Goal: Information Seeking & Learning: Learn about a topic

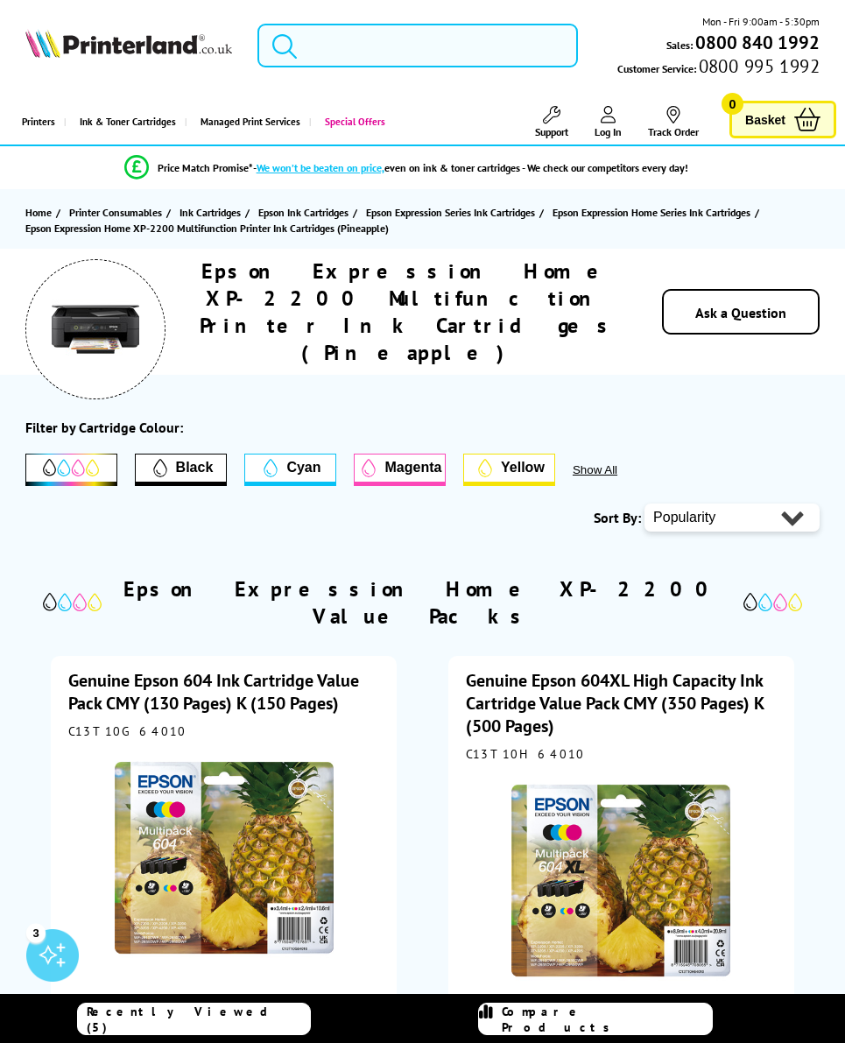
click at [496, 47] on input "search" at bounding box center [417, 46] width 321 height 44
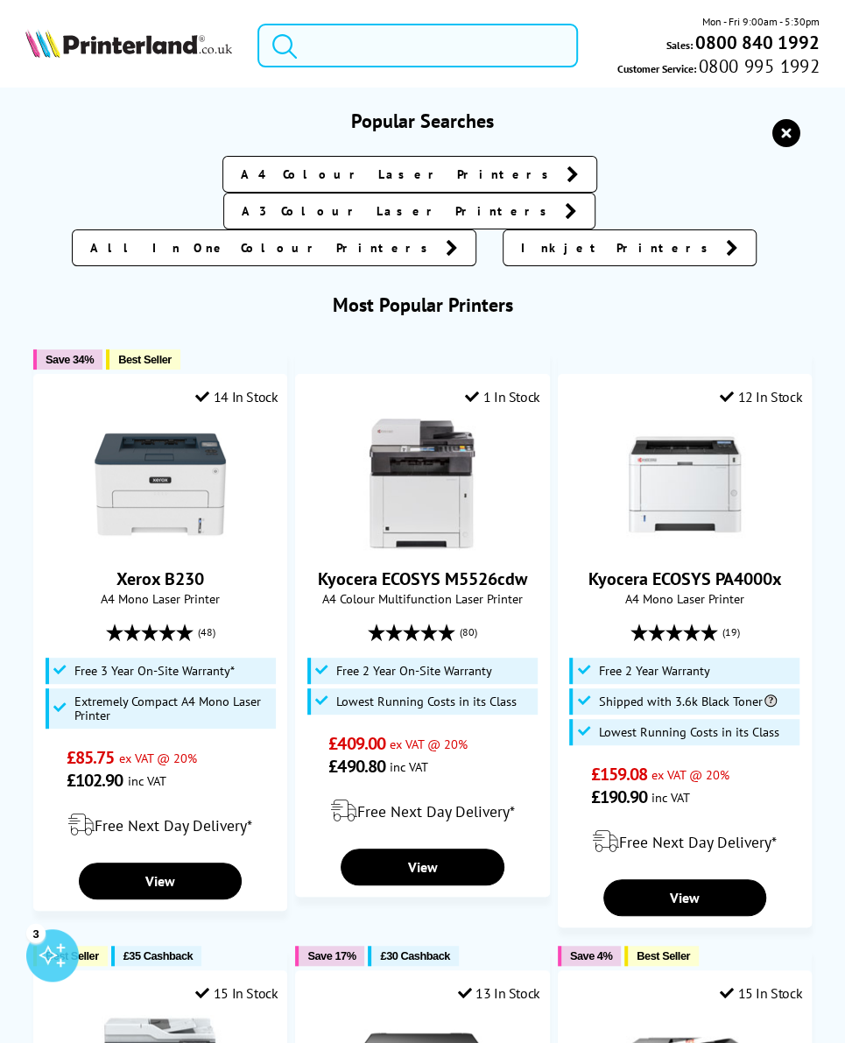
click at [420, 52] on input "search" at bounding box center [417, 46] width 321 height 44
paste input "Epson Expression Home XP-2200 3-in-1 Ink Multifunction Printer, Scanner, Copier,"
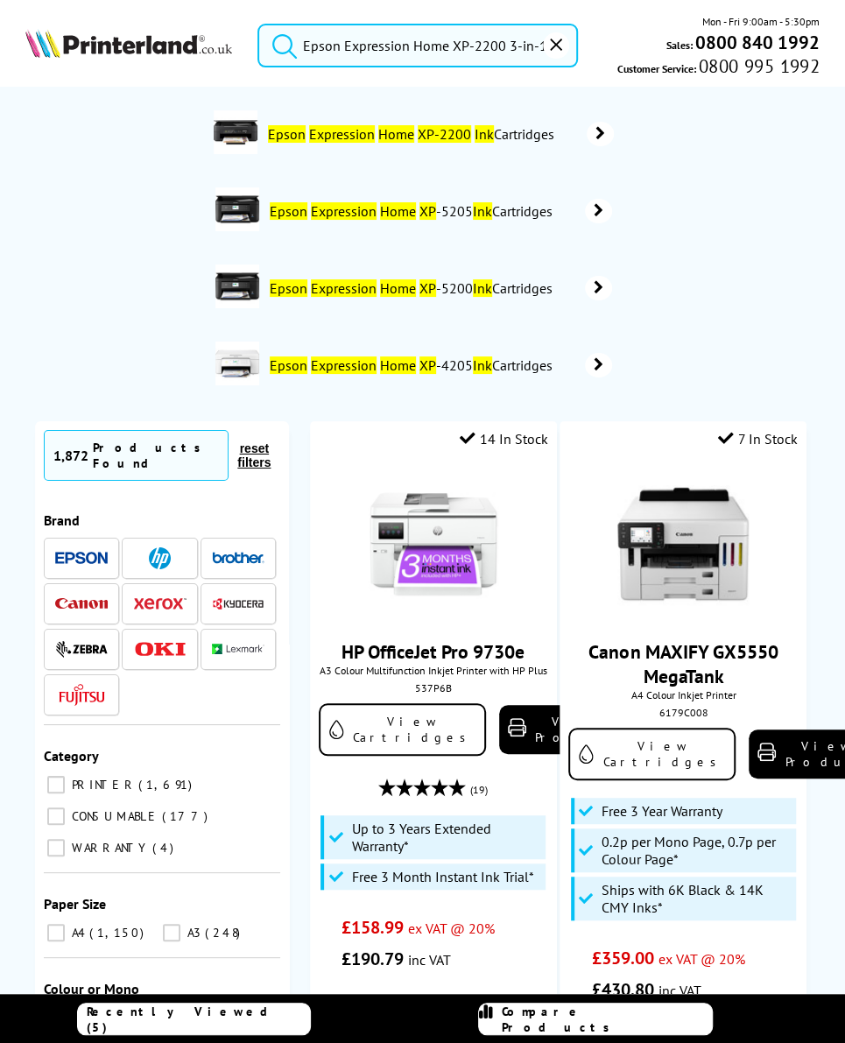
click at [517, 41] on input "Epson Expression Home XP-2200 3-in-1 Ink Multifunction Printer, Scanner, Copier," at bounding box center [417, 46] width 321 height 44
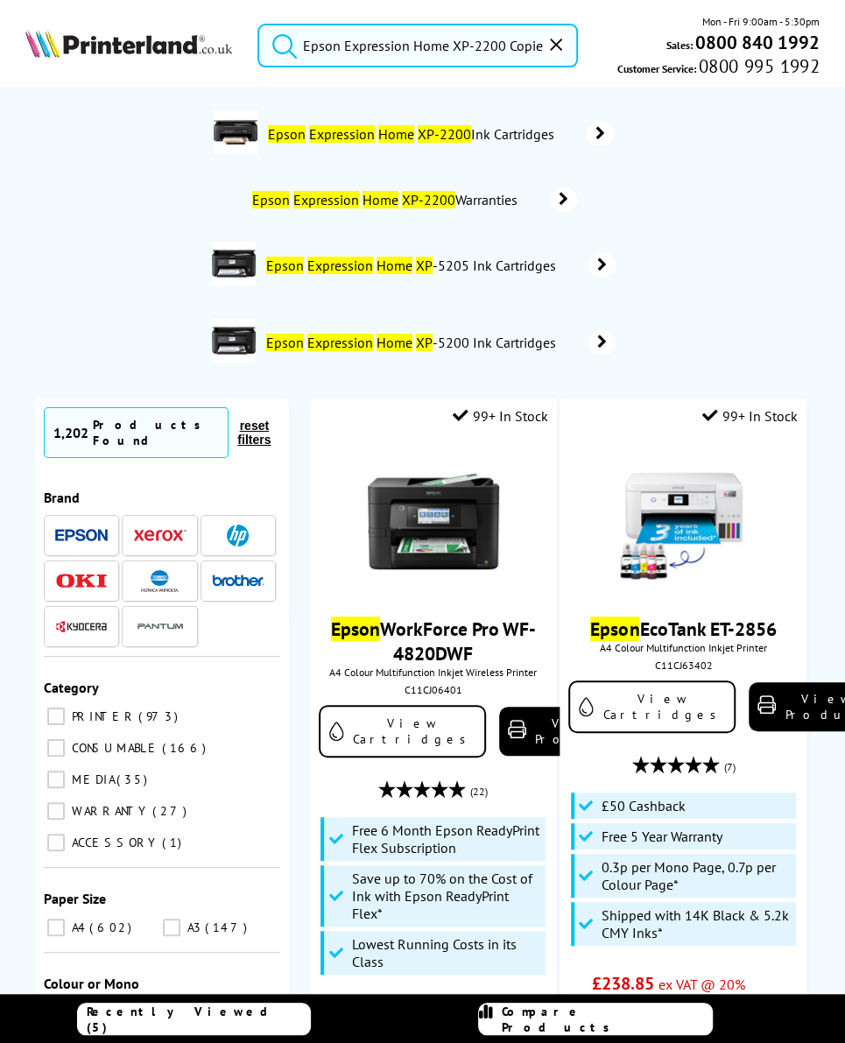
type input "Epson Expression Home XP-2200 Copier,"
click at [91, 525] on div at bounding box center [81, 536] width 53 height 22
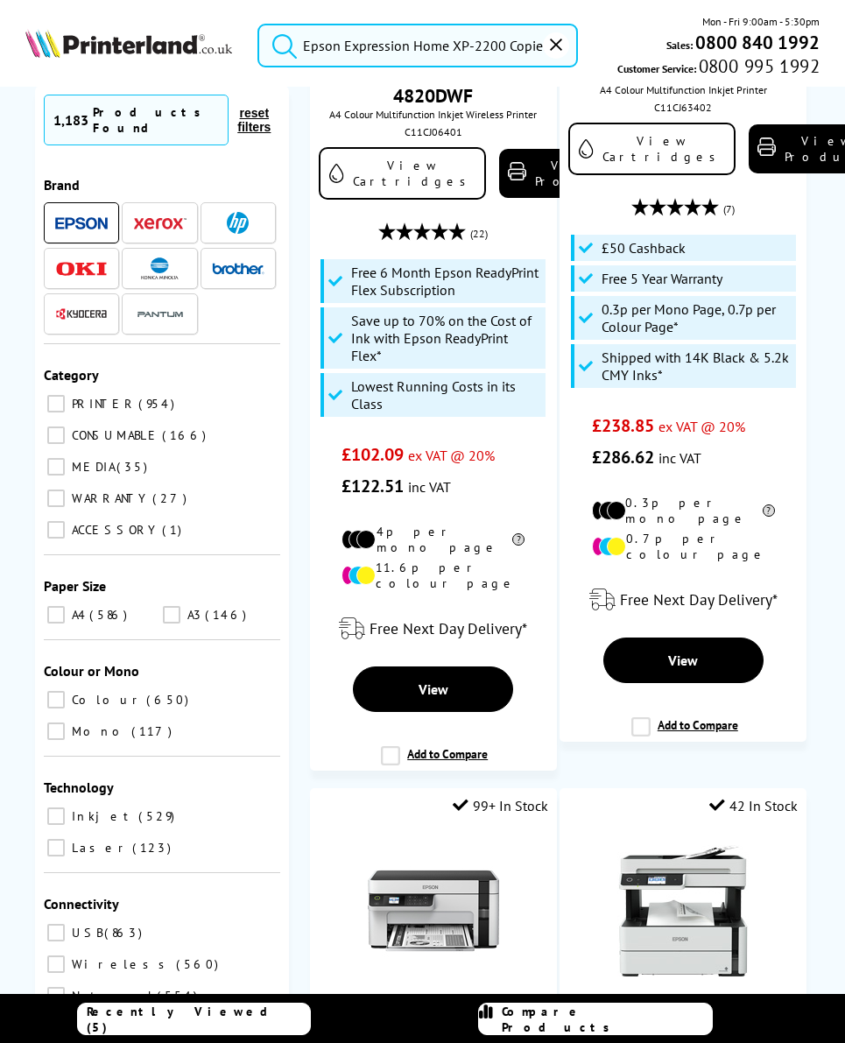
scroll to position [559, 0]
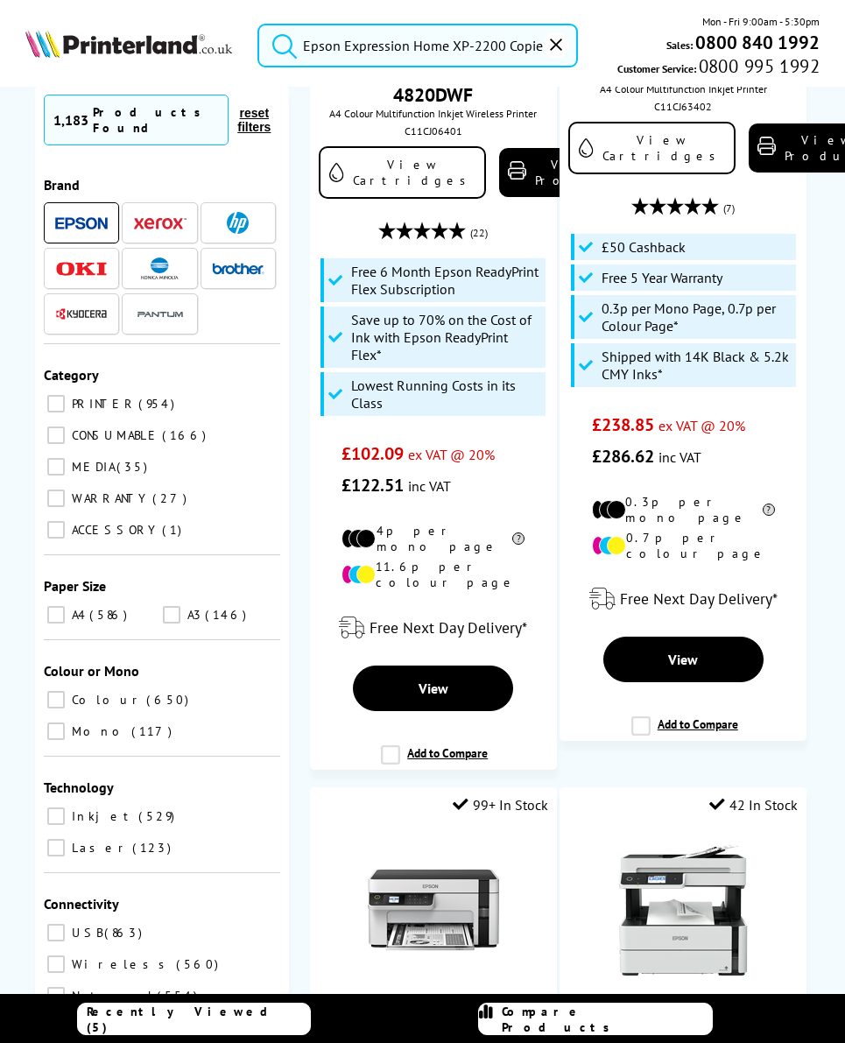
click at [460, 676] on link "View" at bounding box center [433, 689] width 160 height 46
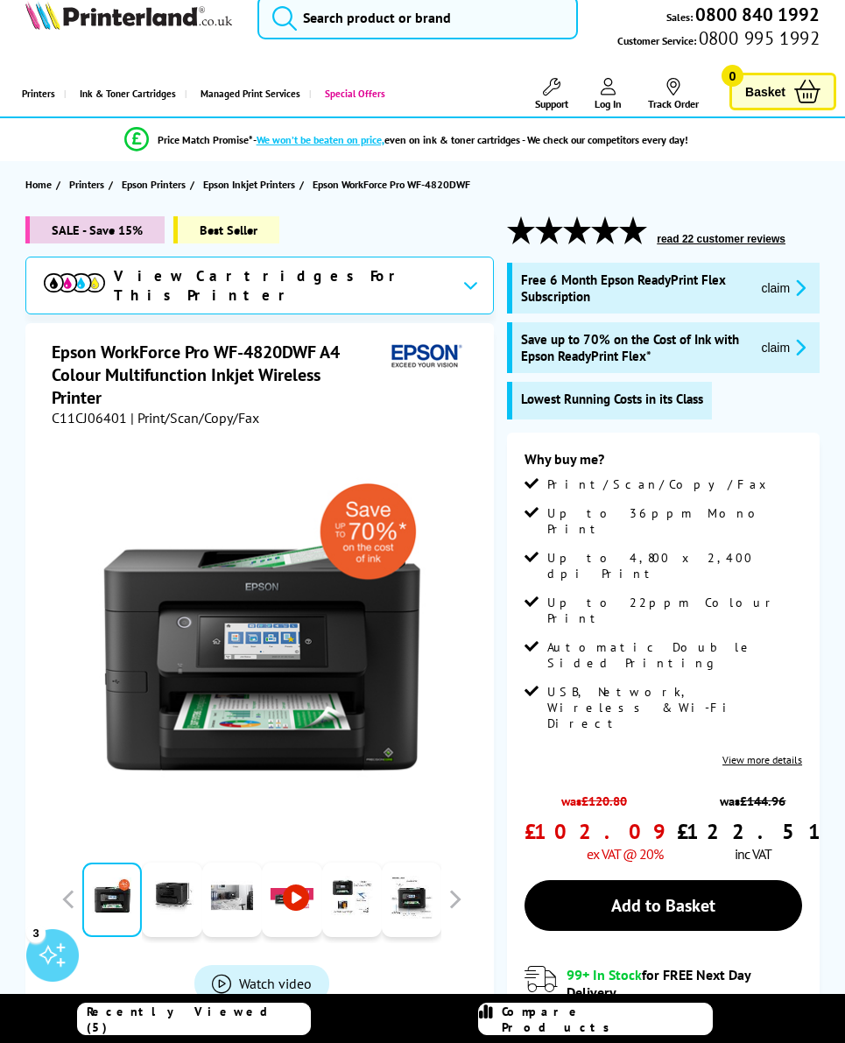
scroll to position [32, 0]
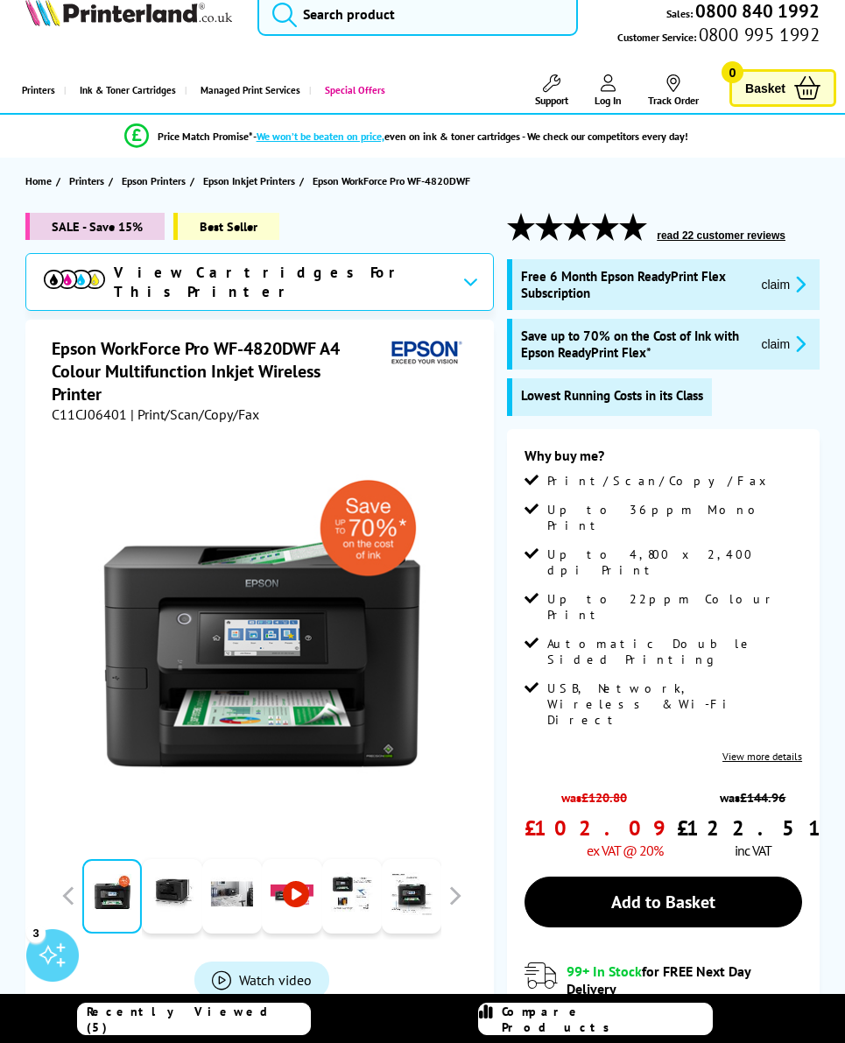
click at [779, 354] on button "claim" at bounding box center [783, 344] width 55 height 20
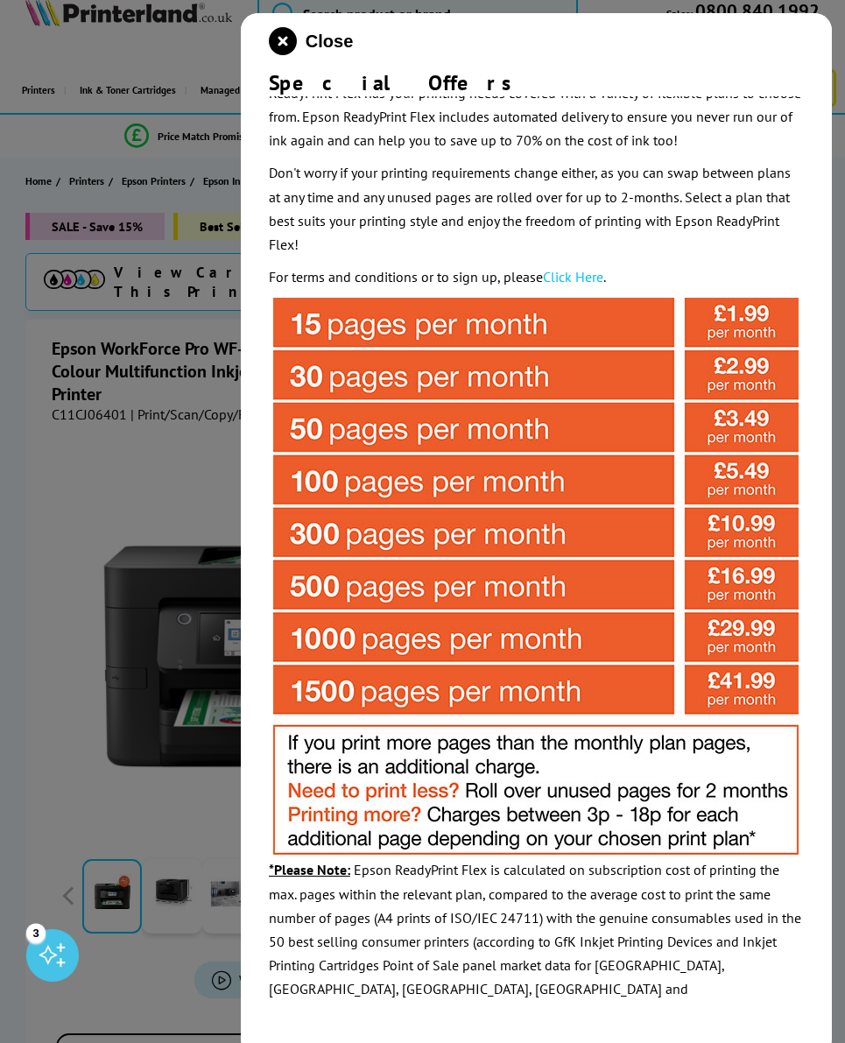
scroll to position [251, 0]
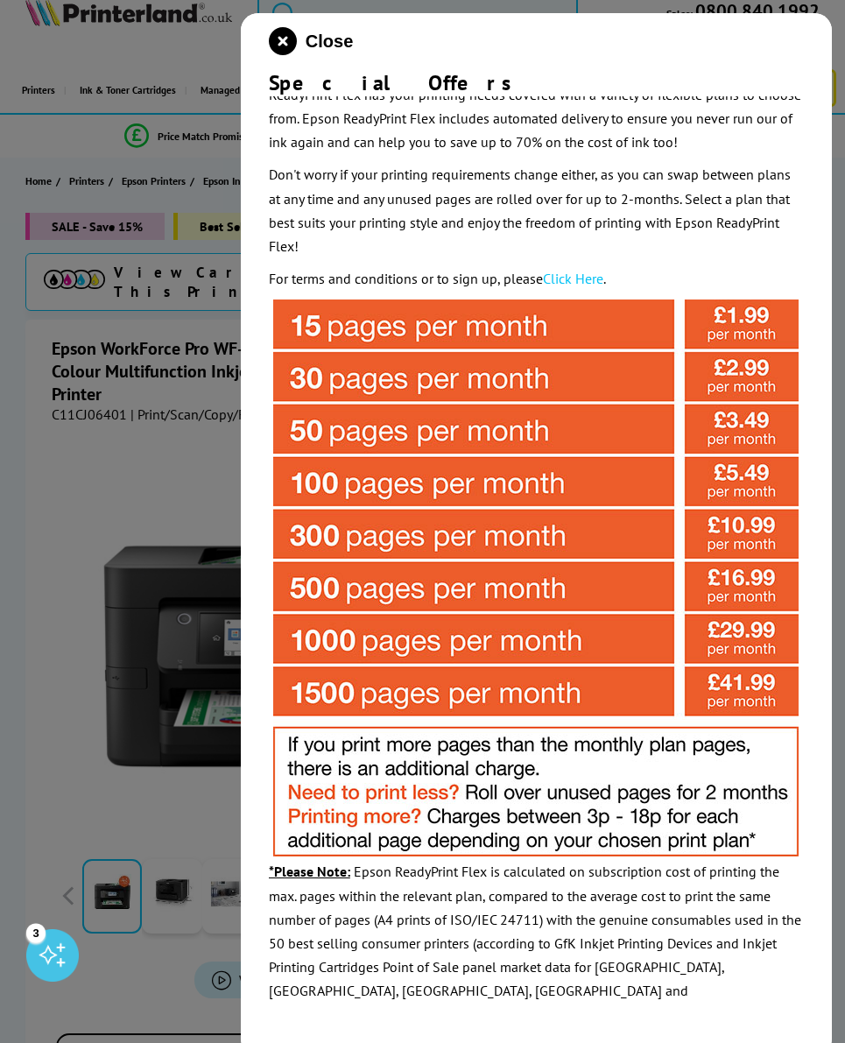
click at [757, 429] on img at bounding box center [535, 578] width 525 height 557
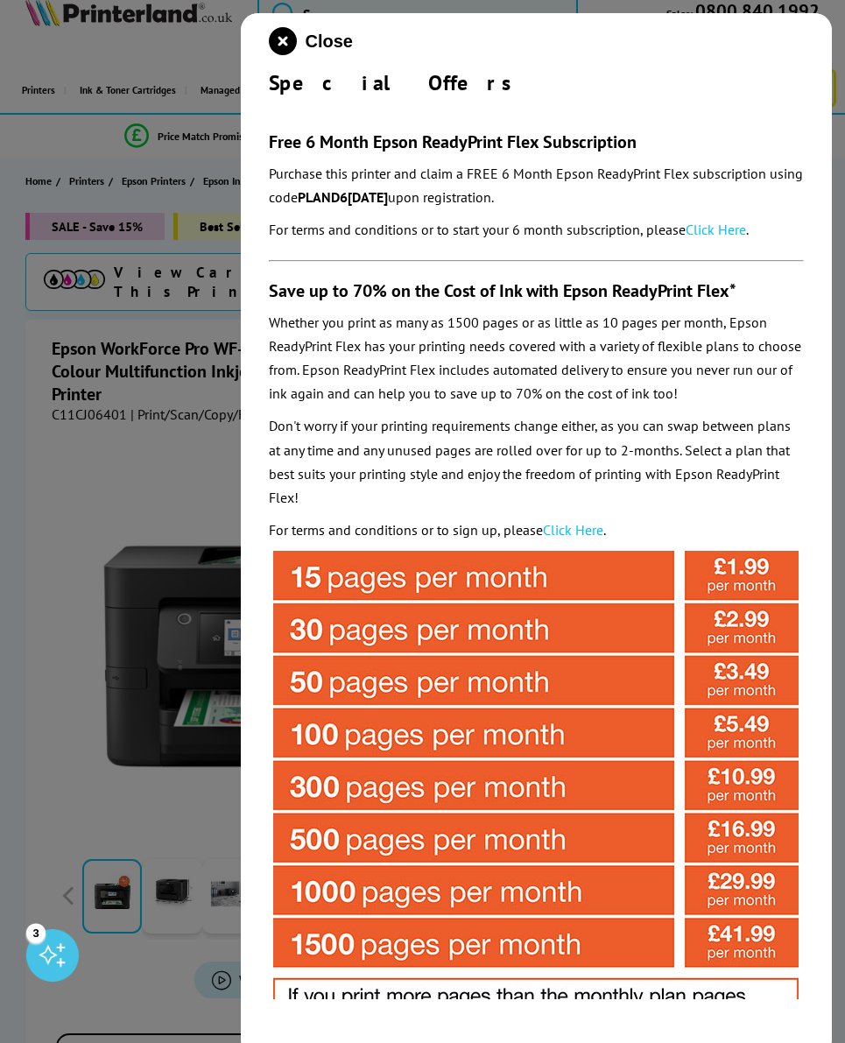
scroll to position [0, 0]
click at [320, 50] on span "Close" at bounding box center [329, 42] width 47 height 20
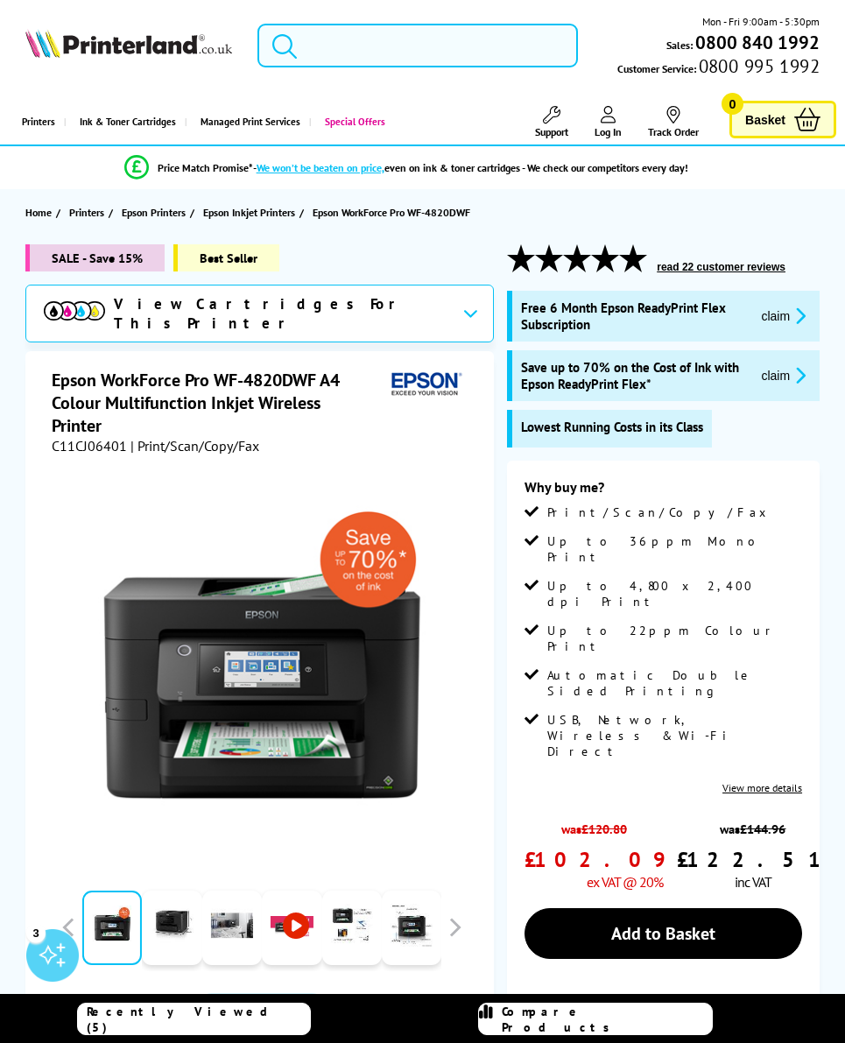
click at [457, 56] on input "search" at bounding box center [417, 46] width 321 height 44
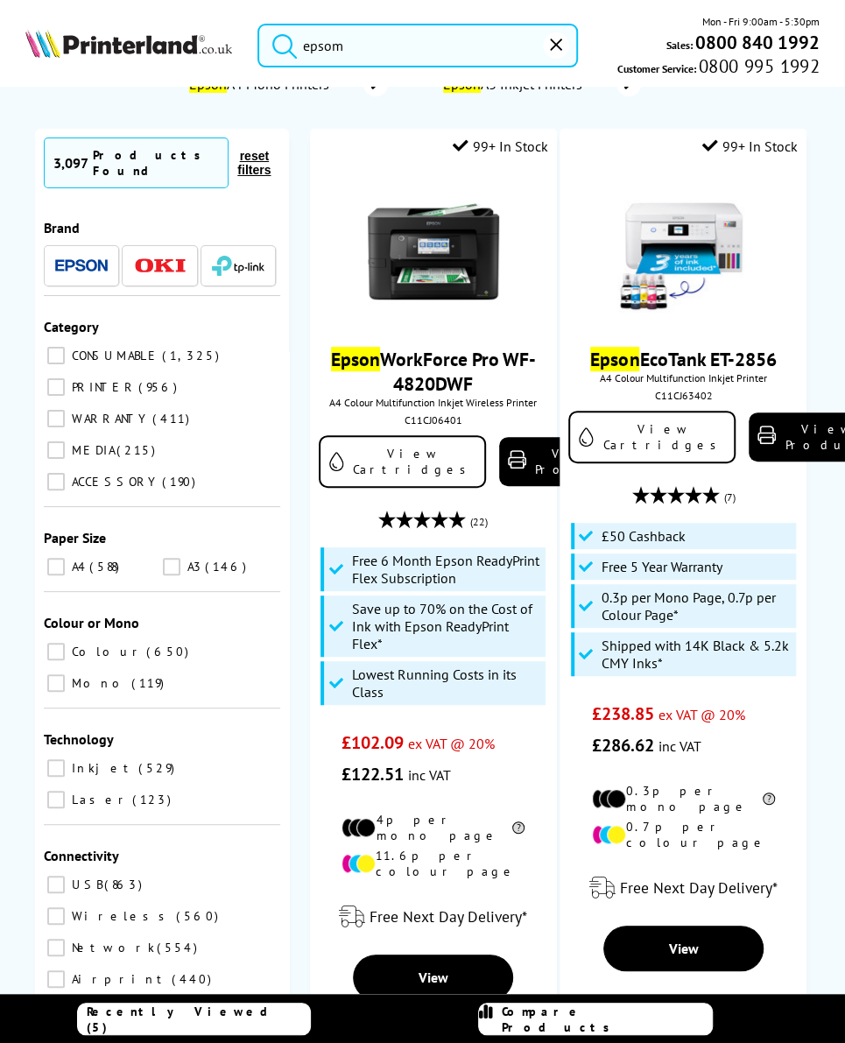
scroll to position [86, 0]
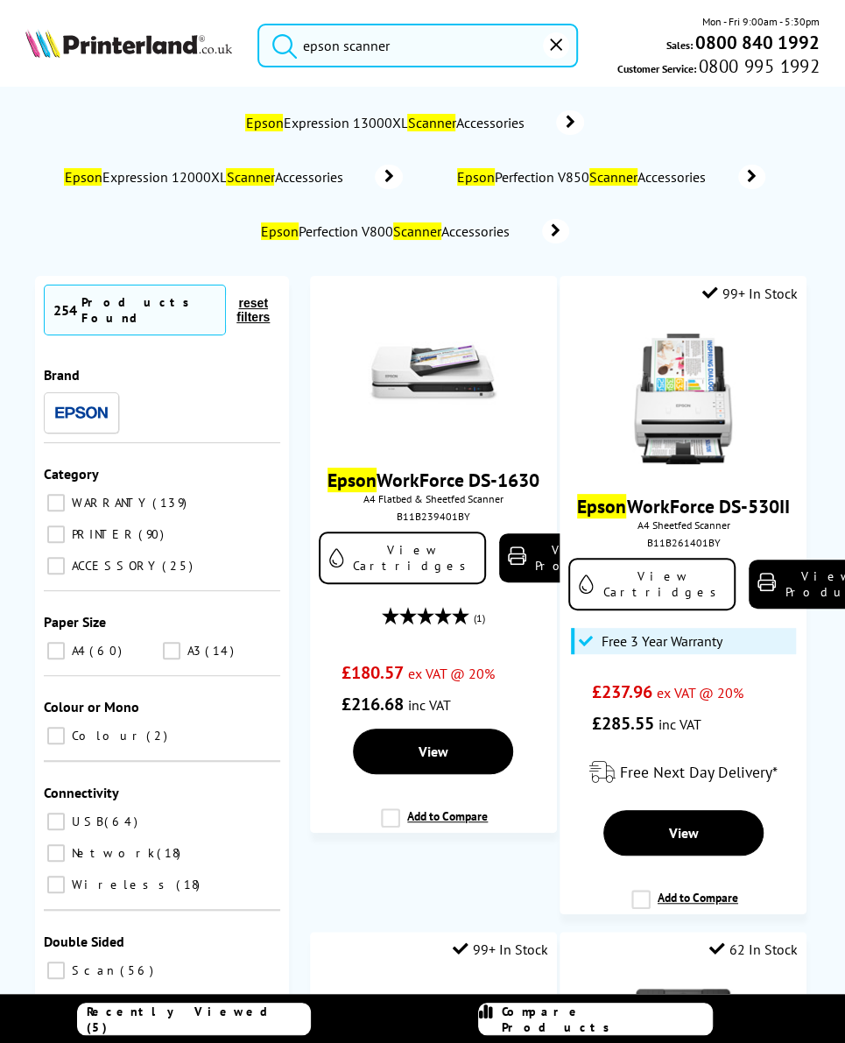
type input "epson scanner"
click at [279, 41] on button "submit" at bounding box center [280, 43] width 44 height 39
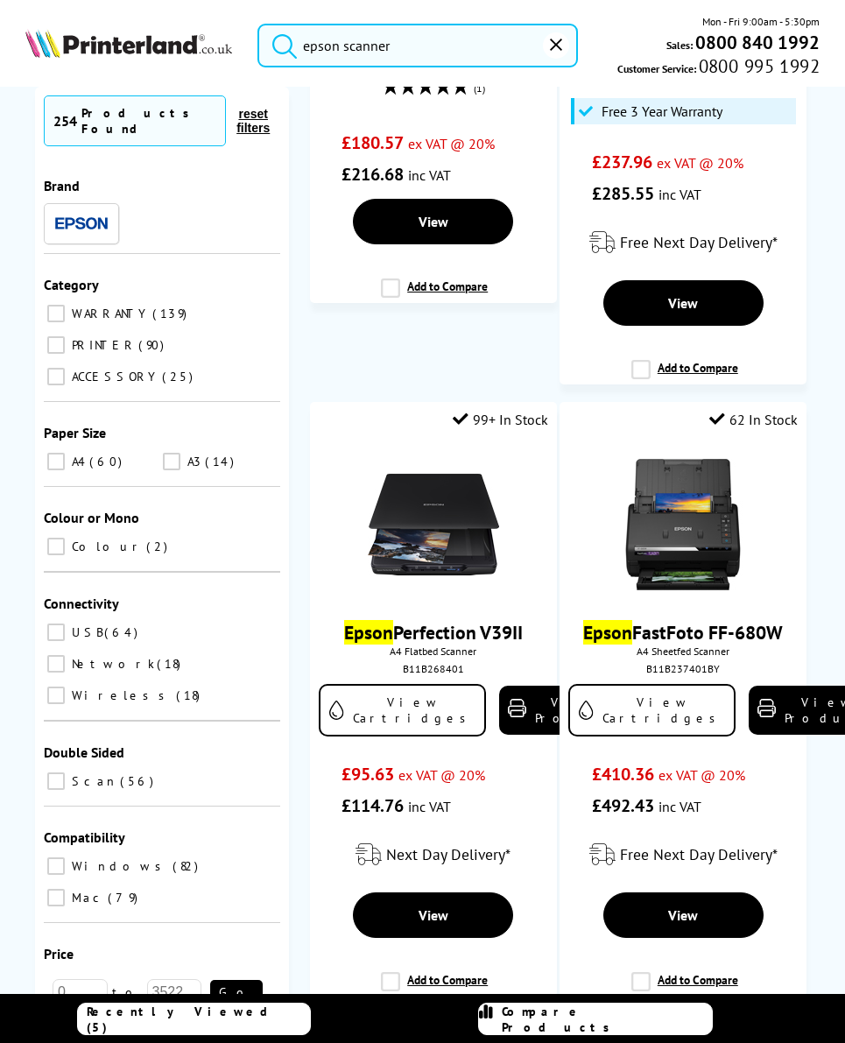
scroll to position [535, 0]
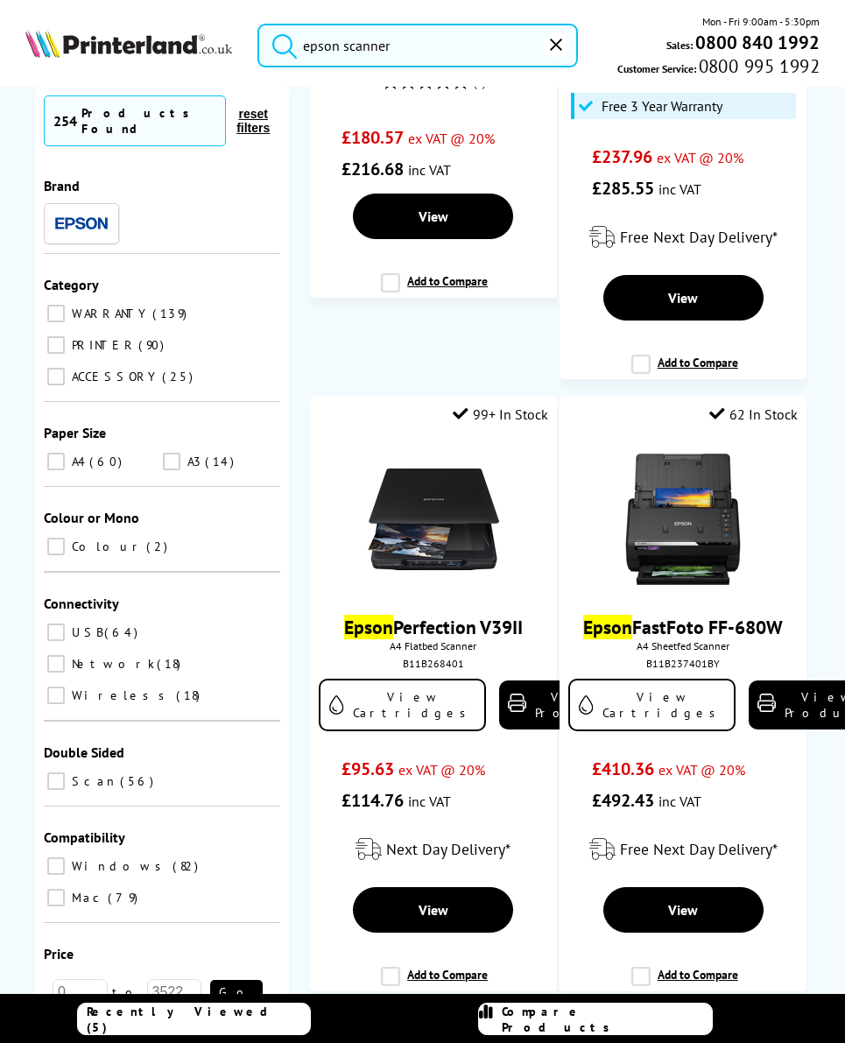
click at [517, 730] on link "View Product" at bounding box center [564, 704] width 131 height 49
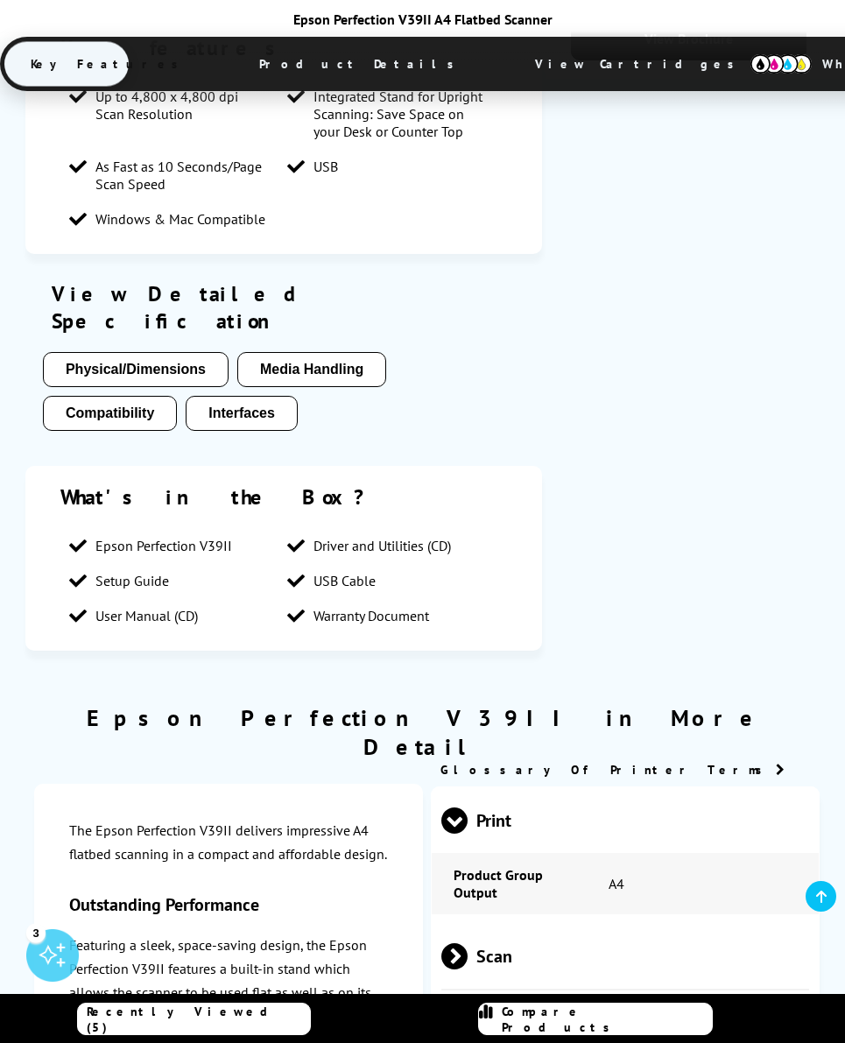
scroll to position [1002, 0]
click at [520, 941] on span "Scan" at bounding box center [625, 957] width 368 height 66
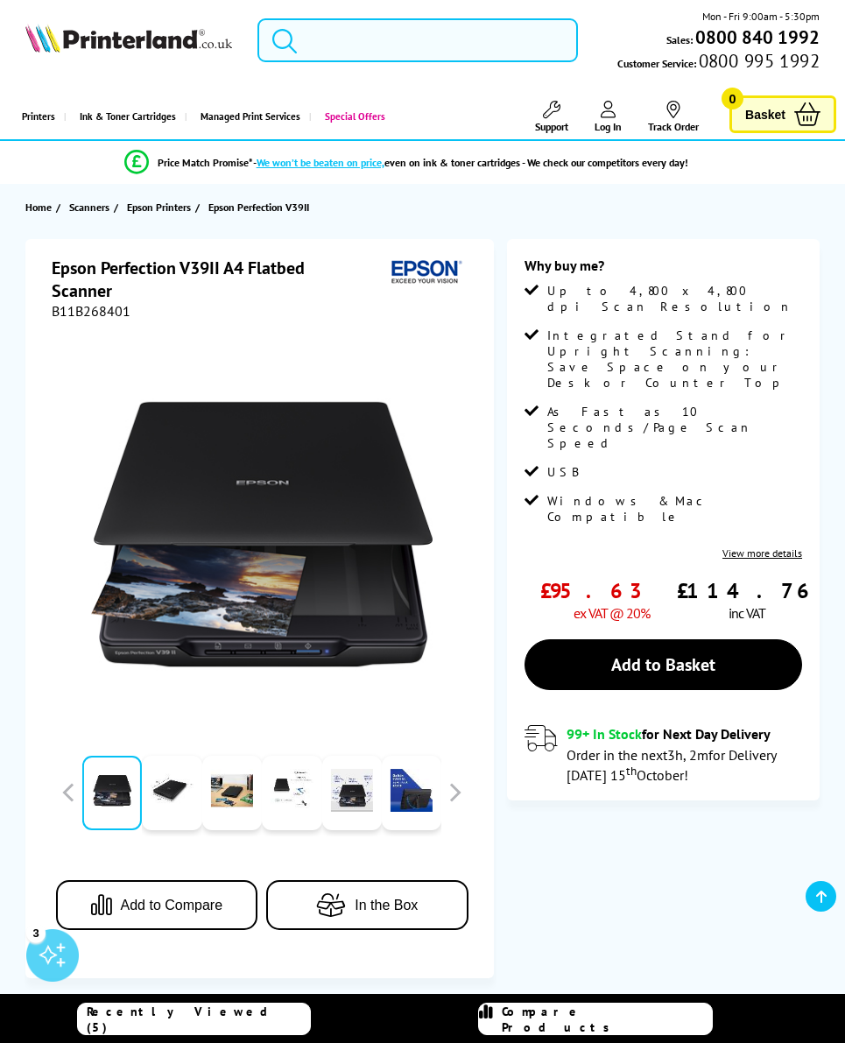
scroll to position [0, 0]
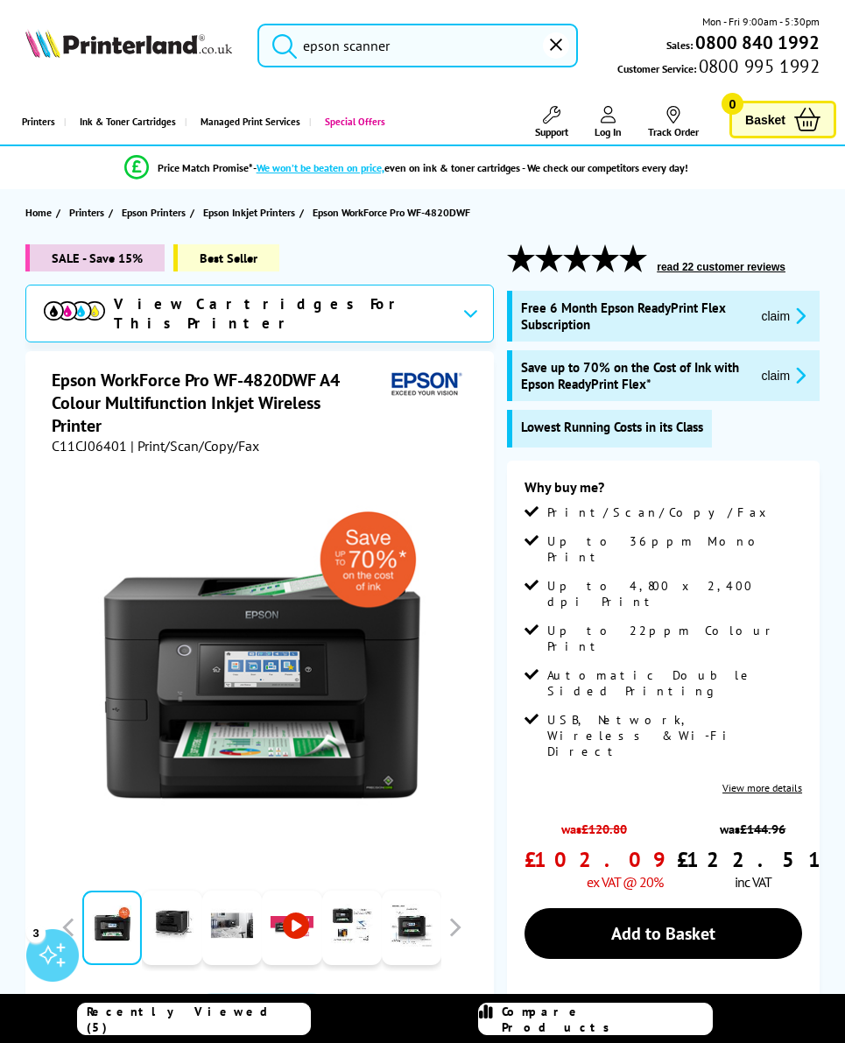
click at [444, 56] on input "epson scanner" at bounding box center [417, 46] width 321 height 44
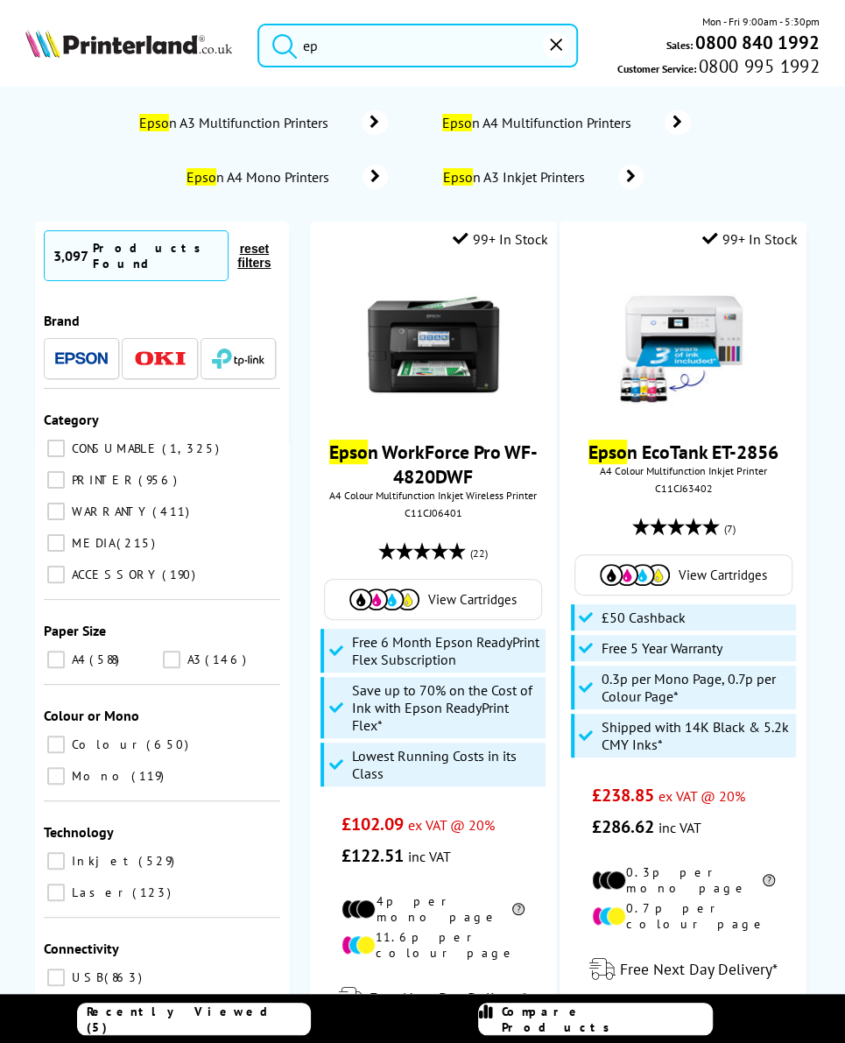
type input "e"
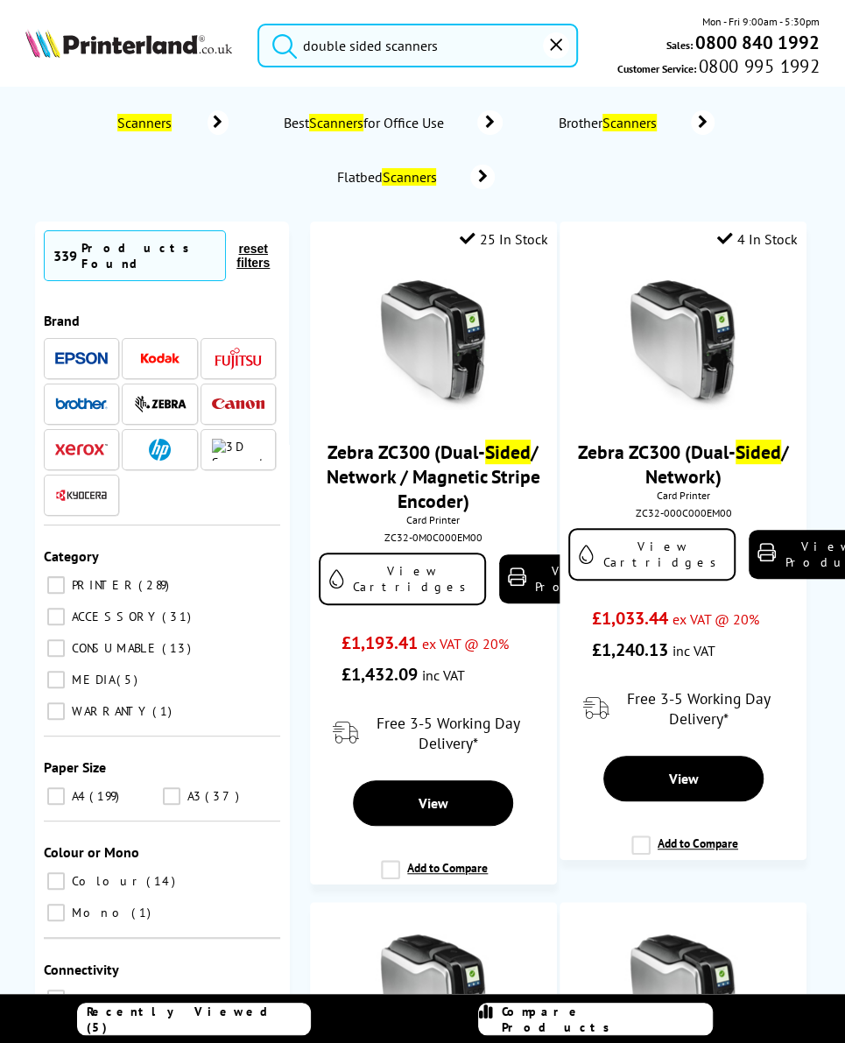
type input "double sided scanners"
click at [279, 41] on button "submit" at bounding box center [280, 43] width 44 height 39
